Goal: Find contact information: Find contact information

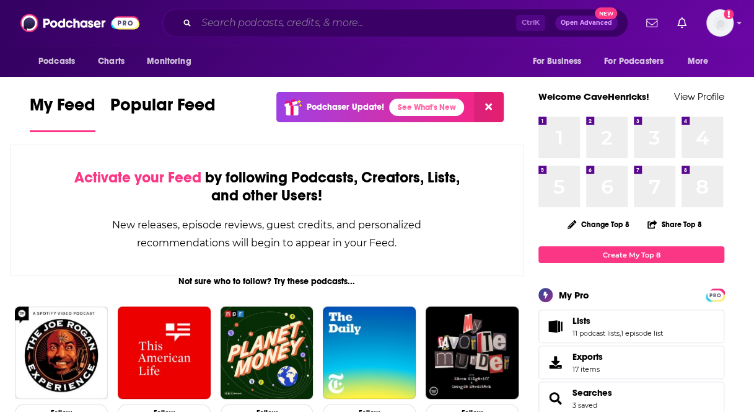
click at [351, 22] on input "Search podcasts, credits, & more..." at bounding box center [357, 23] width 320 height 20
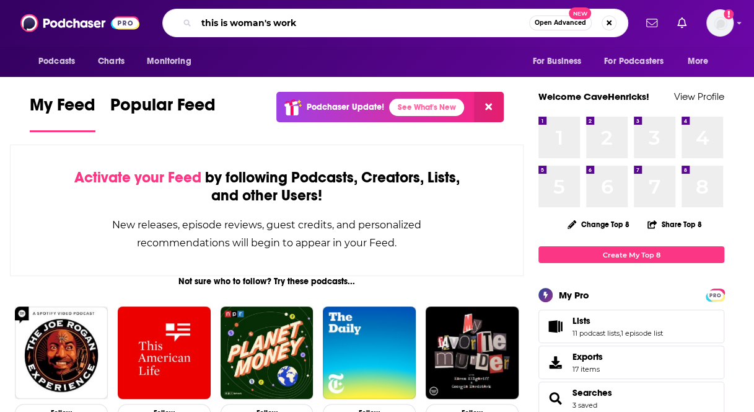
type input "this is woman's work"
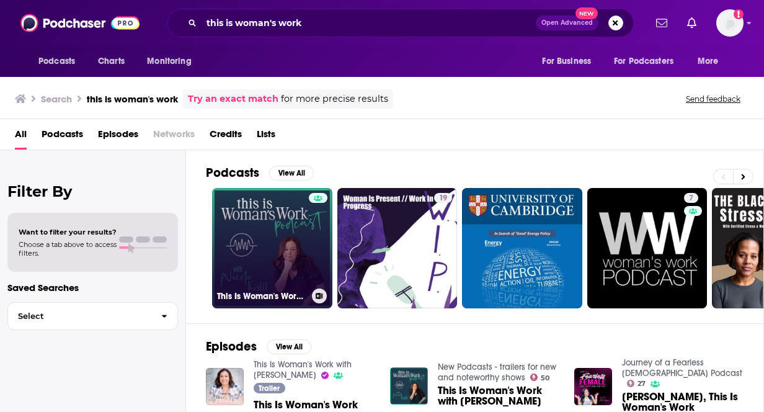
click at [296, 231] on link "This Is Woman's Work with [PERSON_NAME]" at bounding box center [272, 248] width 120 height 120
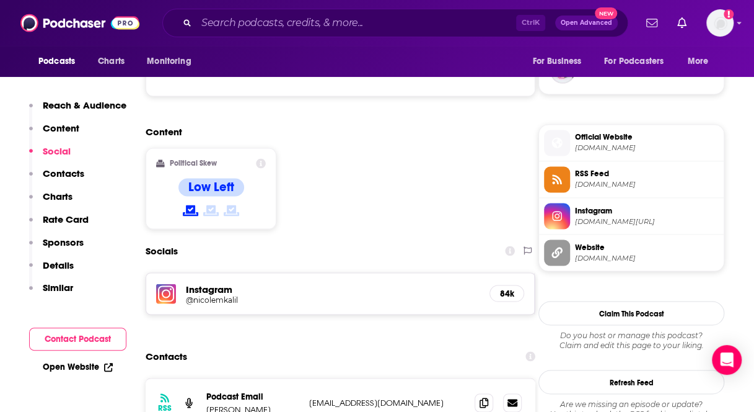
scroll to position [929, 0]
click at [216, 294] on h5 "@nicolemkalil" at bounding box center [285, 298] width 198 height 9
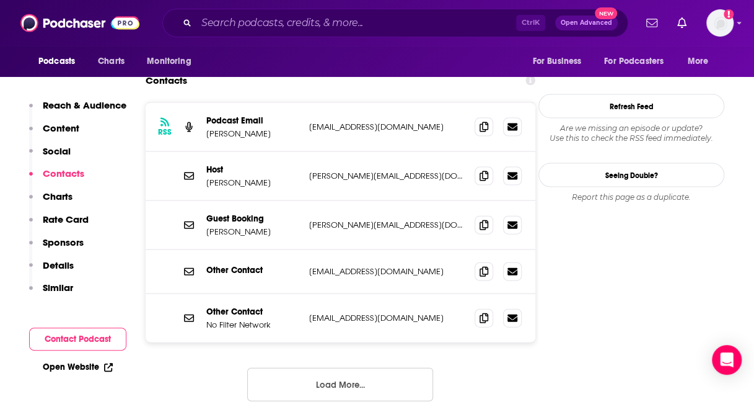
scroll to position [1204, 0]
click at [334, 367] on button "Load More..." at bounding box center [340, 383] width 186 height 33
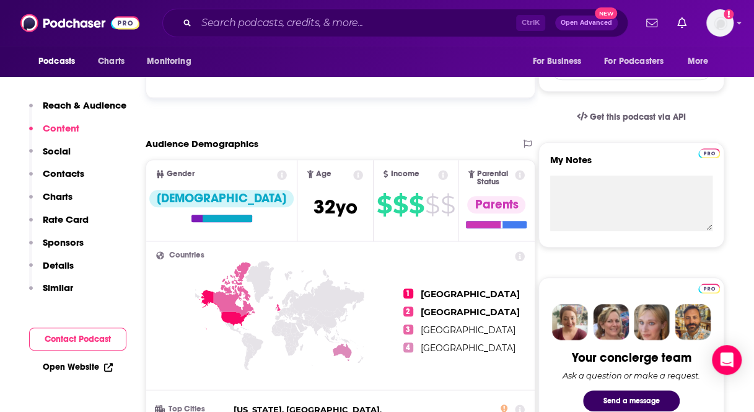
scroll to position [361, 0]
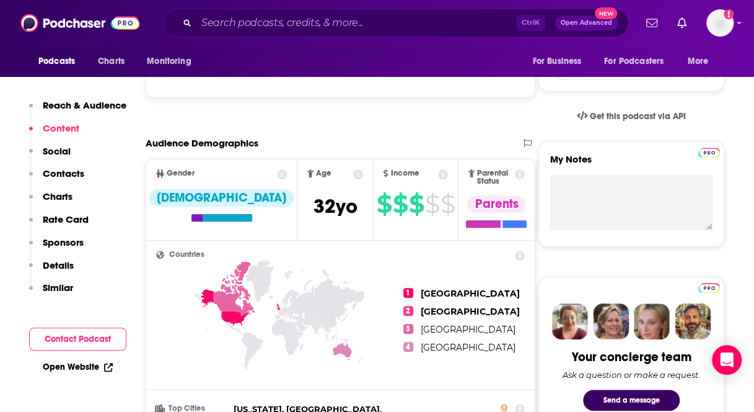
click at [77, 365] on link "Open Website" at bounding box center [78, 366] width 70 height 11
